Goal: Find contact information: Find contact information

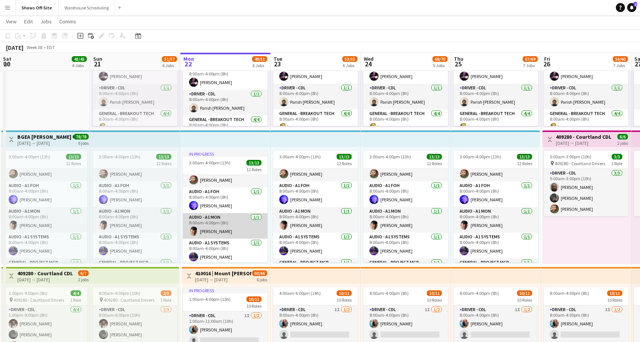
scroll to position [21, 0]
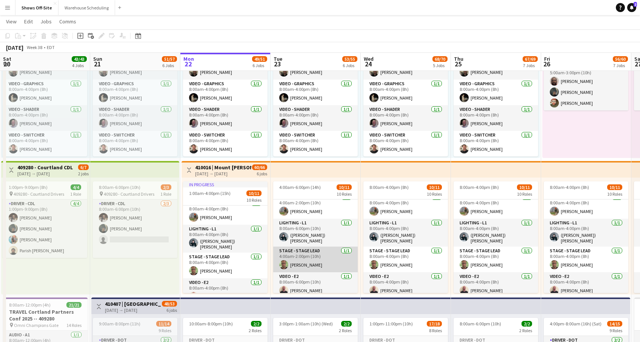
click at [302, 261] on app-card-role "Stage - Stage Lead [DATE] 4:00am-2:00pm (10h) [PERSON_NAME]" at bounding box center [315, 260] width 85 height 26
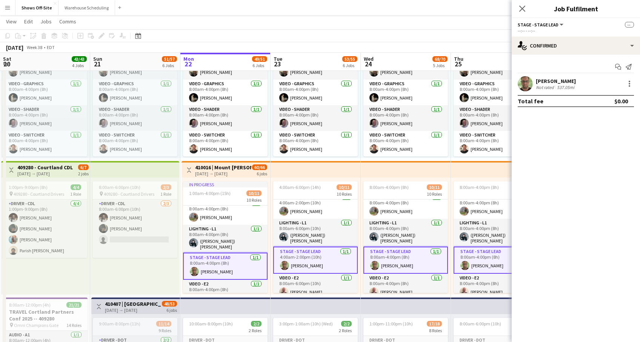
click at [563, 80] on div "[PERSON_NAME]" at bounding box center [556, 81] width 40 height 7
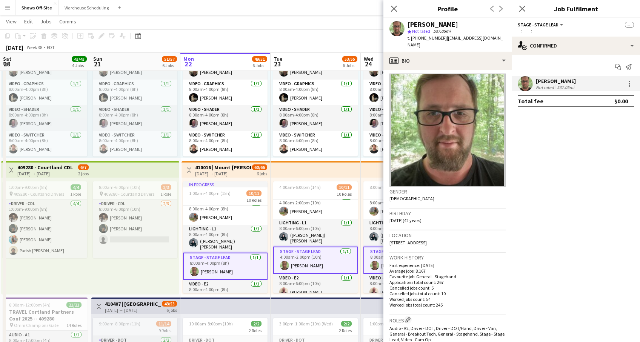
click at [469, 37] on span "| [EMAIL_ADDRESS][DOMAIN_NAME]" at bounding box center [455, 41] width 95 height 12
drag, startPoint x: 503, startPoint y: 38, endPoint x: 442, endPoint y: 38, distance: 61.1
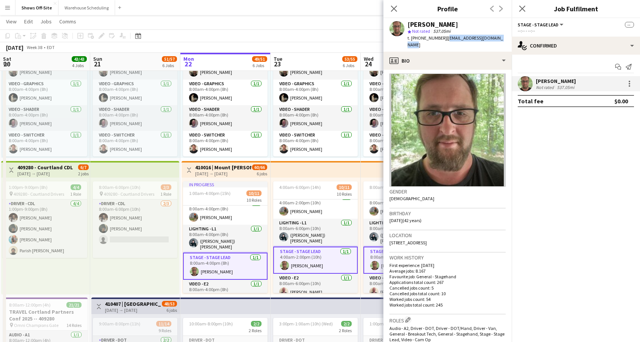
click at [442, 38] on div "[PERSON_NAME] star Not rated 537.05mi t. [PHONE_NUMBER] | [EMAIL_ADDRESS][DOMAI…" at bounding box center [447, 35] width 128 height 34
copy span "[EMAIL_ADDRESS][DOMAIN_NAME]"
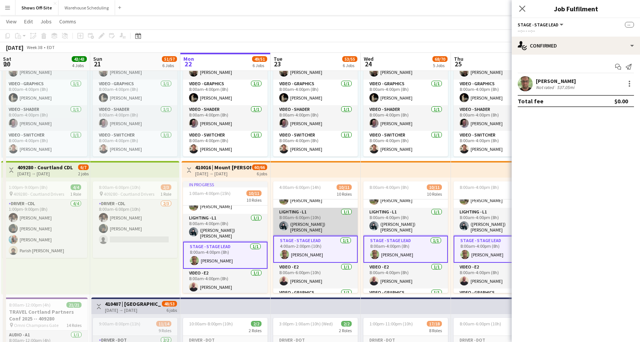
scroll to position [120, 0]
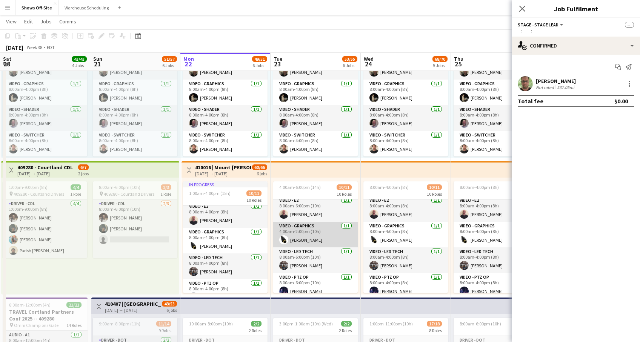
click at [326, 234] on app-card-role "Video - Graphics [DATE] 4:00am-2:00pm (10h) [PERSON_NAME]" at bounding box center [315, 235] width 85 height 26
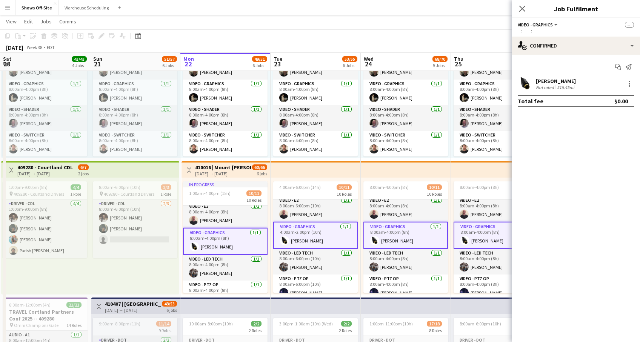
click at [611, 84] on div "[PERSON_NAME] Not rated 515.45mi" at bounding box center [576, 83] width 128 height 15
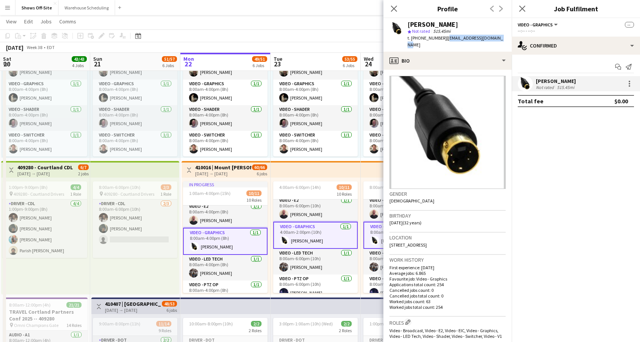
drag, startPoint x: 442, startPoint y: 38, endPoint x: 500, endPoint y: 43, distance: 58.8
click at [500, 43] on div "[PERSON_NAME] star Not rated 515.45mi t. [PHONE_NUMBER] | [EMAIL_ADDRESS][DOMAI…" at bounding box center [447, 35] width 128 height 34
copy span "[EMAIL_ADDRESS][DOMAIN_NAME]"
click at [392, 5] on app-icon "Close pop-in" at bounding box center [394, 8] width 11 height 11
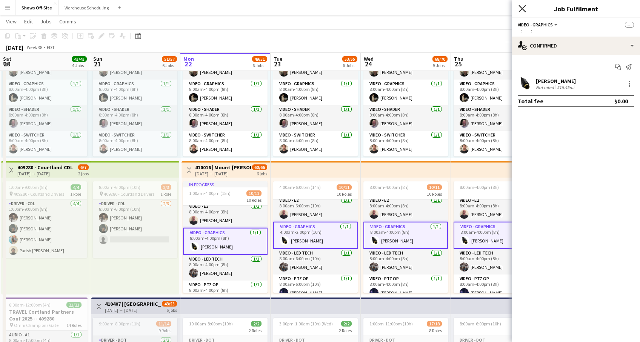
click at [525, 10] on icon "Close pop-in" at bounding box center [522, 8] width 7 height 7
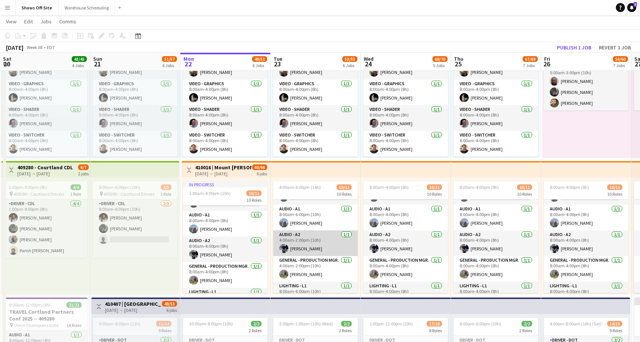
click at [299, 249] on app-card-role "Audio - A2 [DATE] 4:00am-2:00pm (10h) [PERSON_NAME]" at bounding box center [315, 244] width 85 height 26
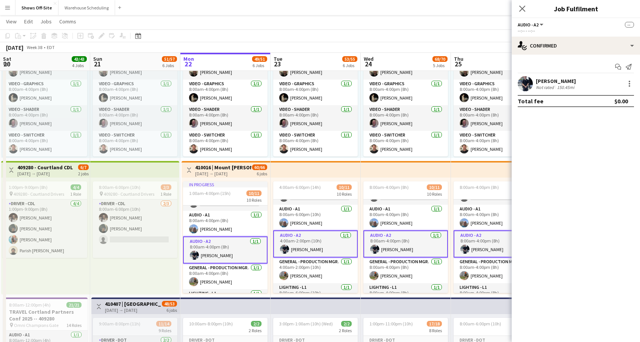
click at [563, 83] on div "[PERSON_NAME]" at bounding box center [556, 81] width 40 height 7
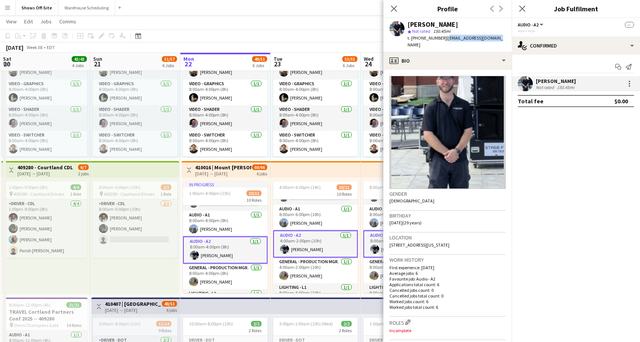
drag, startPoint x: 489, startPoint y: 36, endPoint x: 441, endPoint y: 36, distance: 48.7
click at [441, 36] on div "[PERSON_NAME] star Not rated 150.45mi t. [PHONE_NUMBER] | [EMAIL_ADDRESS][DOMAI…" at bounding box center [447, 35] width 128 height 34
copy span "[EMAIL_ADDRESS][DOMAIN_NAME]"
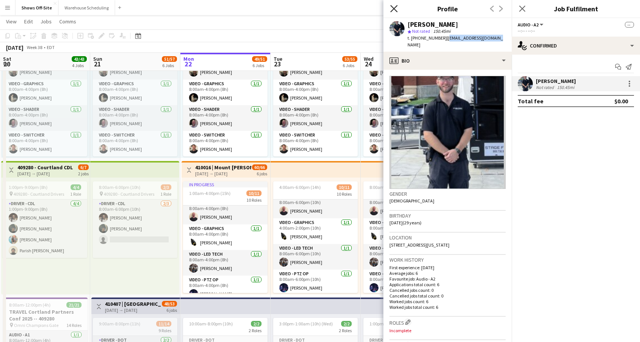
click at [397, 11] on icon "Close pop-in" at bounding box center [393, 8] width 7 height 7
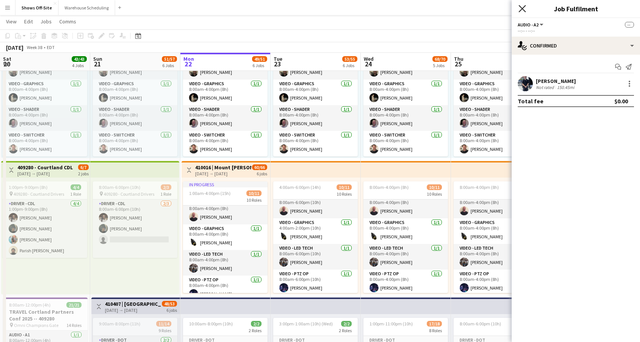
click at [523, 10] on icon "Close pop-in" at bounding box center [522, 8] width 7 height 7
